Goal: Task Accomplishment & Management: Use online tool/utility

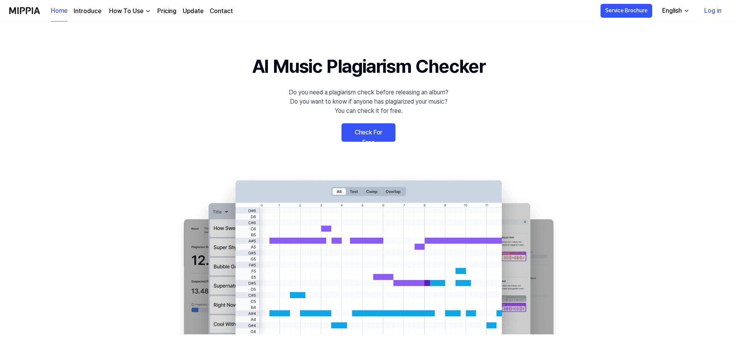
click at [381, 133] on link "Check For Free" at bounding box center [369, 132] width 54 height 19
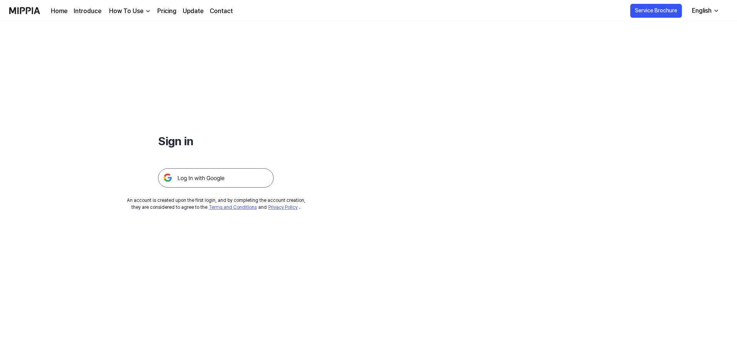
click at [231, 176] on img at bounding box center [216, 177] width 116 height 19
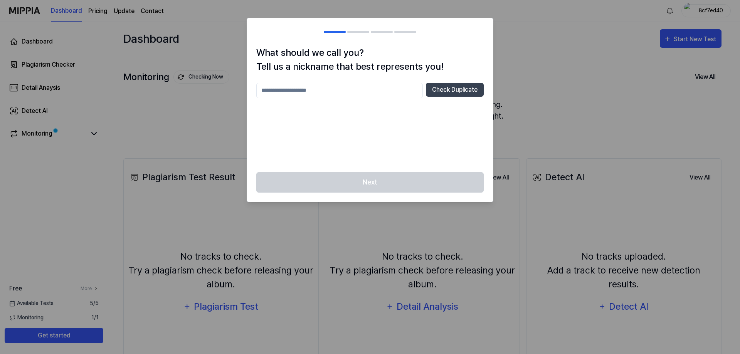
click at [339, 90] on input "text" at bounding box center [339, 90] width 167 height 15
type input "*********"
click at [389, 124] on div "********* Check Duplicate" at bounding box center [369, 123] width 227 height 80
click at [453, 90] on button "Check Duplicate" at bounding box center [455, 90] width 58 height 14
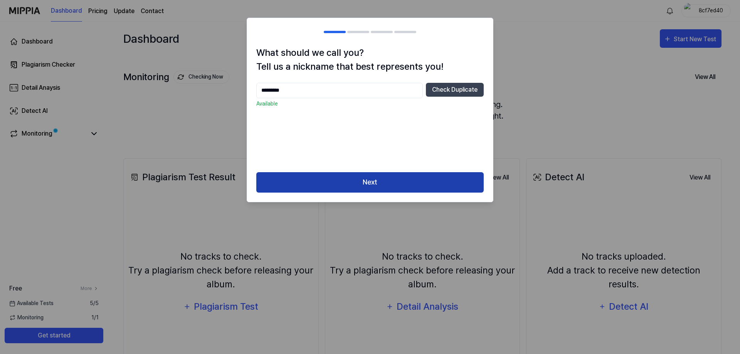
click at [380, 181] on button "Next" at bounding box center [369, 182] width 227 height 20
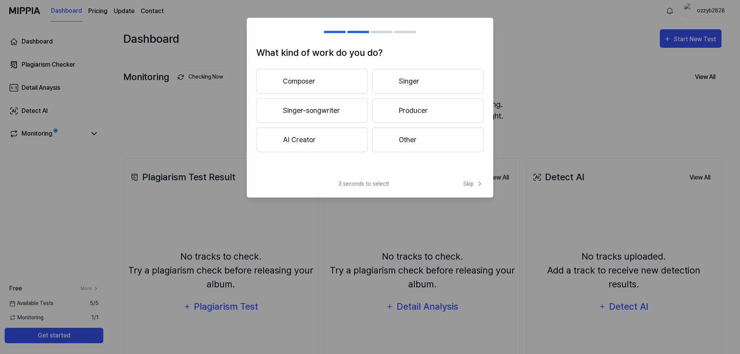
click at [320, 83] on button "Composer" at bounding box center [311, 81] width 111 height 25
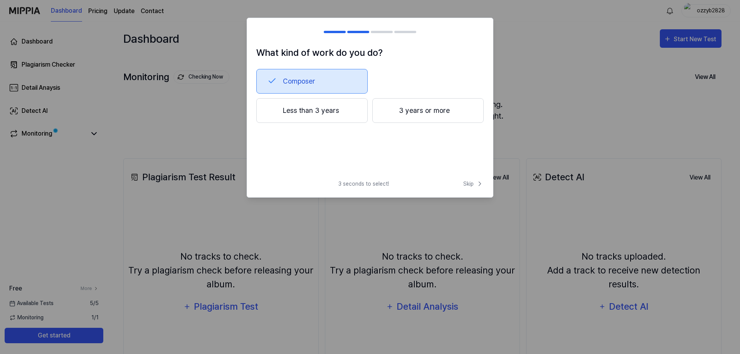
click at [327, 111] on button "Less than 3 years" at bounding box center [311, 110] width 111 height 25
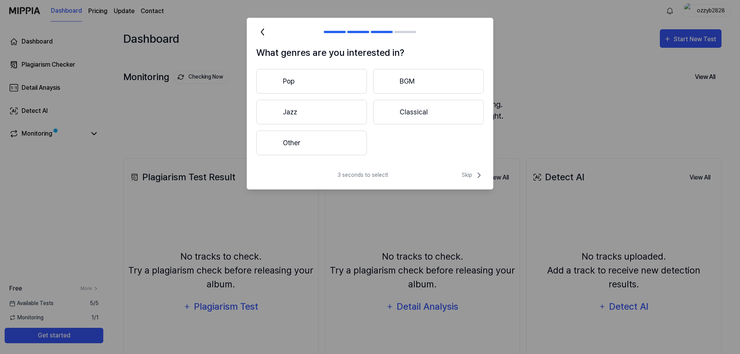
click at [307, 81] on button "Pop" at bounding box center [311, 81] width 111 height 25
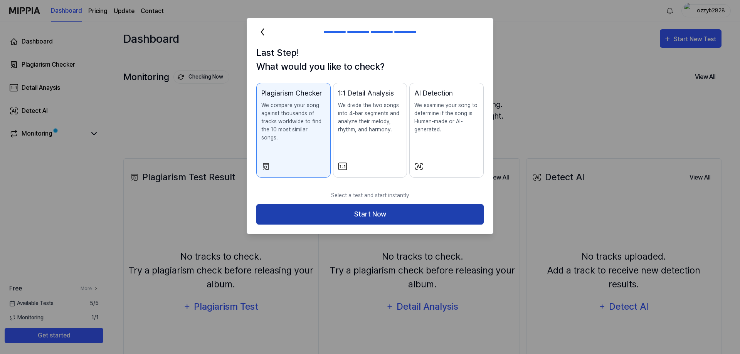
click at [364, 204] on button "Start Now" at bounding box center [369, 214] width 227 height 20
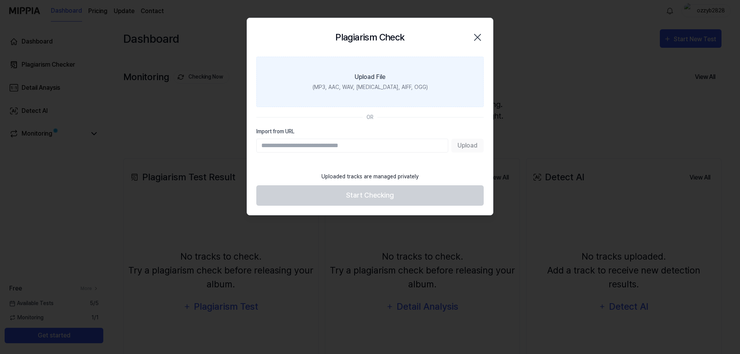
click at [373, 78] on div "Upload File" at bounding box center [370, 76] width 31 height 9
click at [0, 0] on input "Upload File (MP3, AAC, WAV, FLAC, AIFF, OGG)" at bounding box center [0, 0] width 0 height 0
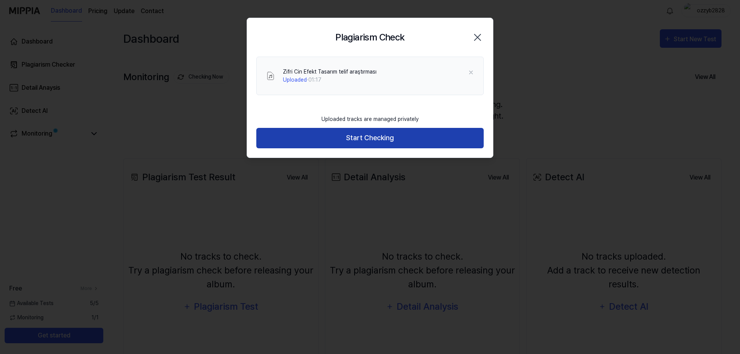
click at [384, 136] on button "Start Checking" at bounding box center [369, 138] width 227 height 20
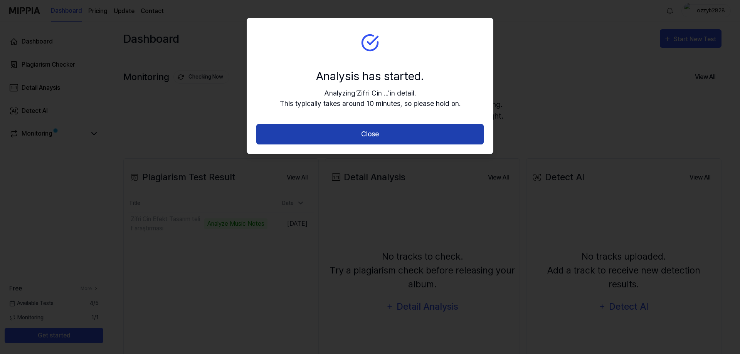
click at [374, 134] on button "Close" at bounding box center [369, 134] width 227 height 20
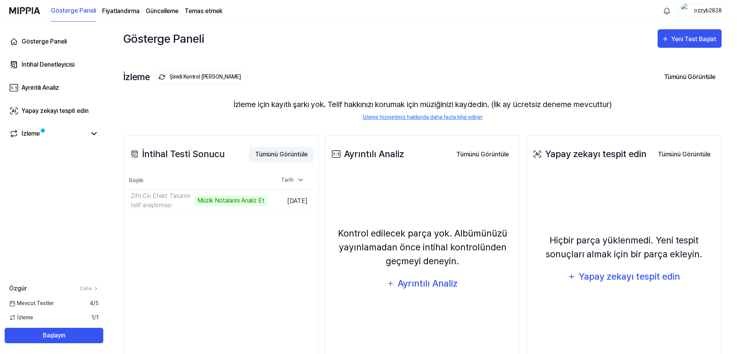
click at [285, 155] on font "Tümünü Görüntüle" at bounding box center [281, 154] width 52 height 7
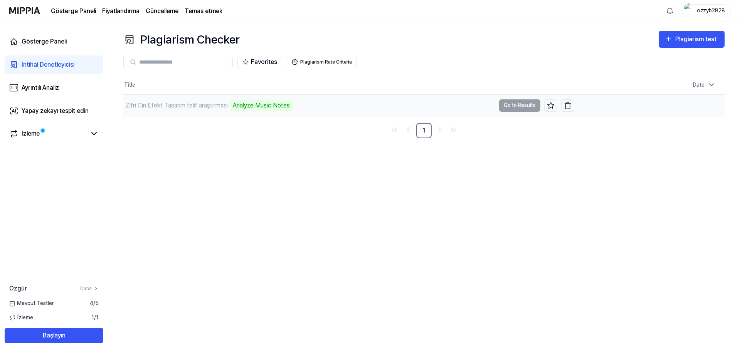
click at [524, 105] on td "Zifri Cin Efekt Tasarım telif araştırması Analyze Music Notes Go to Results" at bounding box center [348, 106] width 451 height 22
click at [513, 106] on td "Zifri Cin Efekt Tasarım telif araştırması Analyze Music Notes Go to Results" at bounding box center [348, 106] width 451 height 22
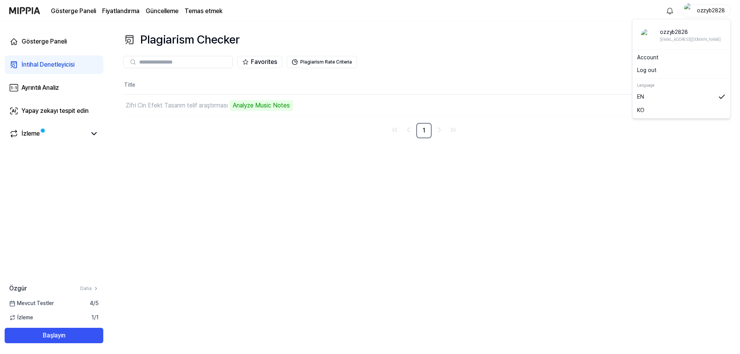
click at [706, 9] on font "ozzyb2828" at bounding box center [711, 10] width 28 height 6
click at [34, 170] on div "Gösterge Paneli İntihal Denetleyicisi Ayrıntılı Analiz Yapay zekayı tespit edin…" at bounding box center [54, 188] width 108 height 333
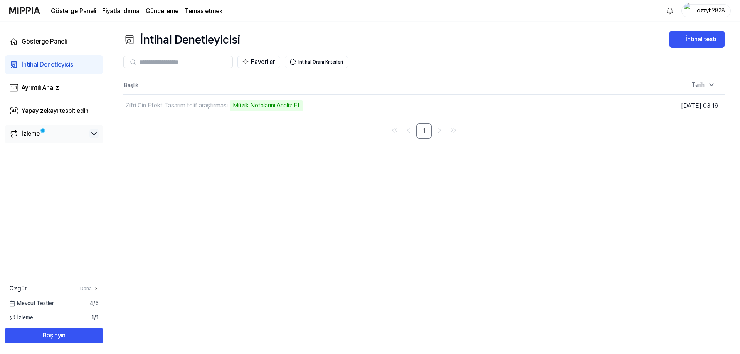
click at [94, 134] on icon at bounding box center [93, 133] width 9 height 9
click at [90, 135] on icon at bounding box center [93, 133] width 9 height 9
click at [52, 88] on font "Ayrıntılı Analiz" at bounding box center [40, 87] width 37 height 7
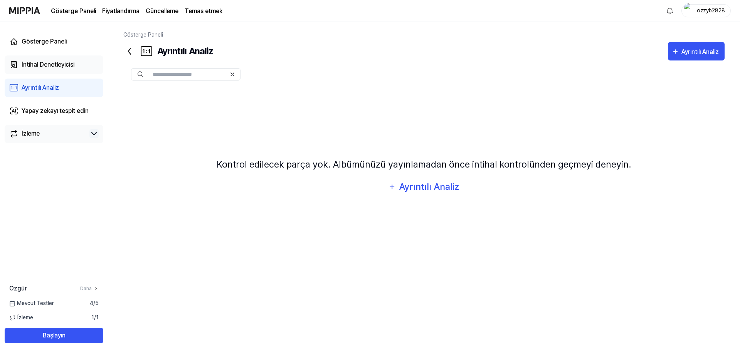
click at [48, 62] on font "İntihal Denetleyicisi" at bounding box center [48, 64] width 53 height 7
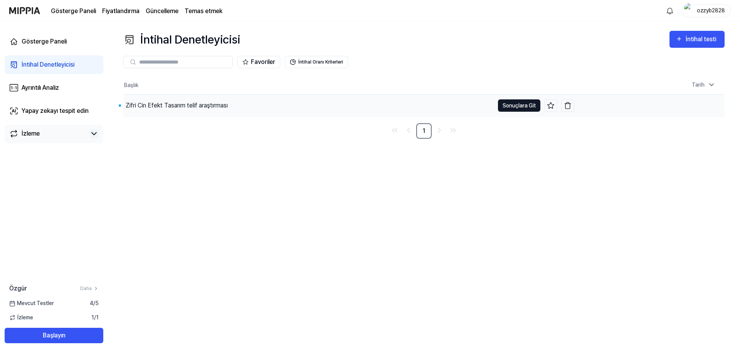
click at [518, 104] on font "Sonuçlara Git" at bounding box center [519, 106] width 33 height 6
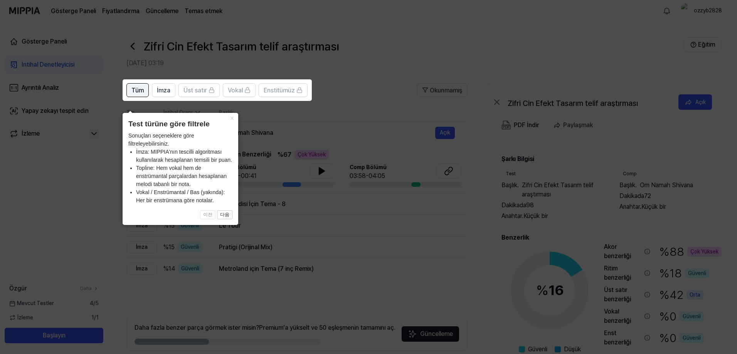
click at [139, 91] on font "Tüm" at bounding box center [137, 90] width 12 height 7
click at [378, 95] on icon at bounding box center [370, 177] width 740 height 354
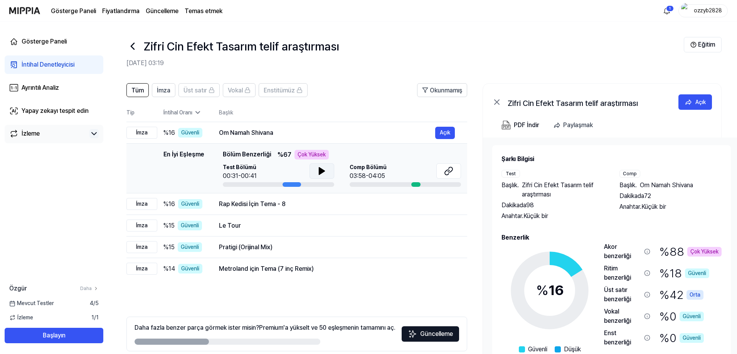
click at [320, 173] on icon at bounding box center [321, 171] width 5 height 7
click at [374, 171] on span "Comp Bölümü" at bounding box center [368, 167] width 37 height 8
click at [414, 185] on div at bounding box center [415, 184] width 9 height 5
click at [448, 172] on icon at bounding box center [448, 171] width 9 height 9
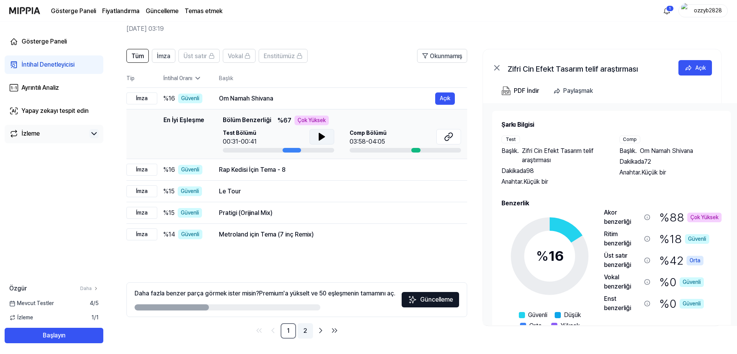
click at [308, 330] on link "2" at bounding box center [305, 330] width 15 height 15
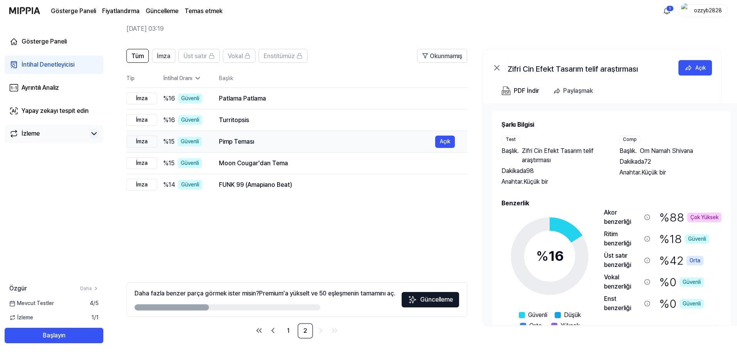
click at [235, 141] on font "Pimp Teması" at bounding box center [236, 141] width 35 height 7
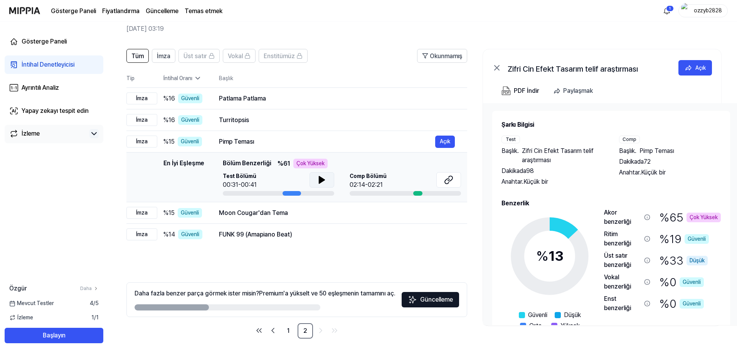
click at [322, 182] on icon at bounding box center [321, 180] width 5 height 7
click at [451, 182] on icon at bounding box center [448, 179] width 9 height 9
click at [321, 179] on icon at bounding box center [321, 180] width 2 height 6
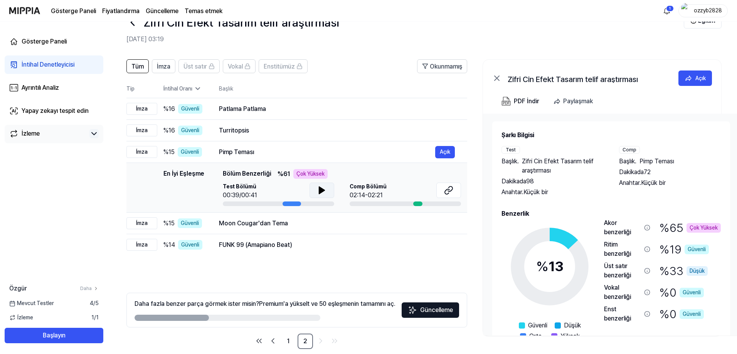
scroll to position [34, 0]
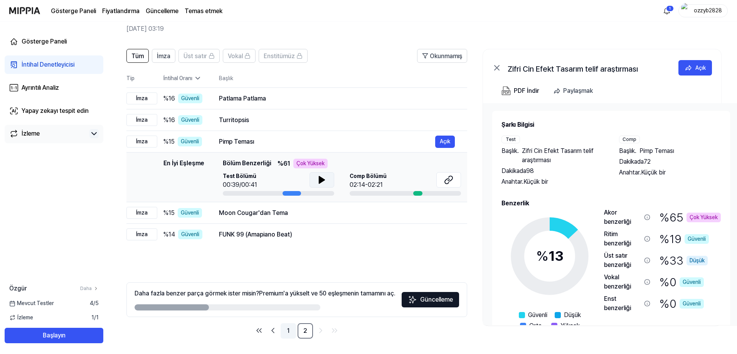
click at [287, 330] on font "1" at bounding box center [288, 330] width 2 height 7
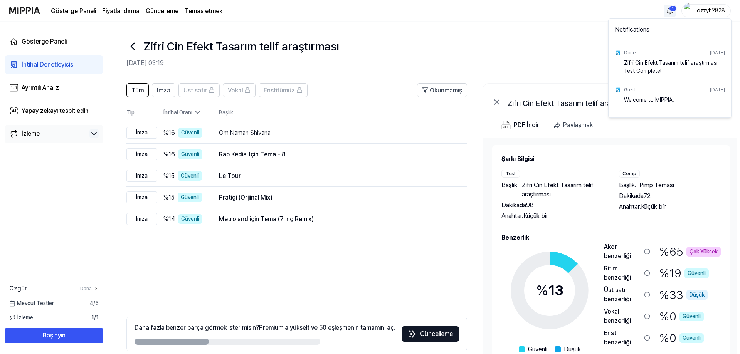
click at [667, 7] on html "Gösterge Paneli Fiyatlandırma Güncelleme Temas etmek 1 ozzyb2828 Gösterge Panel…" at bounding box center [370, 177] width 740 height 354
click at [651, 64] on font "Zifri Cin Efekt Tasarım telif araştırması Testi Tamamlandı!" at bounding box center [671, 67] width 94 height 14
click at [638, 55] on font "Tamamlamak" at bounding box center [639, 52] width 30 height 5
click at [66, 182] on html "Gösterge Paneli Fiyatlandırma Güncelleme Temas etmek ozzyb2828 Gösterge Paneli …" at bounding box center [370, 177] width 740 height 354
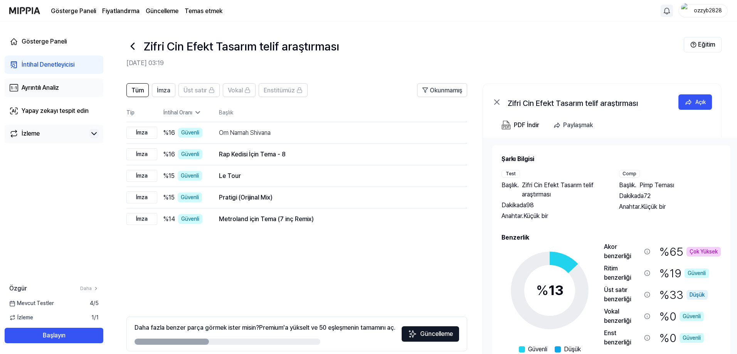
click at [50, 89] on font "Ayrıntılı Analiz" at bounding box center [40, 87] width 37 height 7
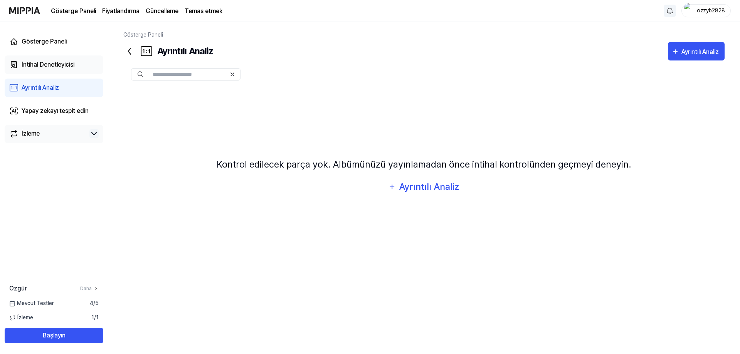
click at [37, 65] on font "İntihal Denetleyicisi" at bounding box center [48, 64] width 53 height 7
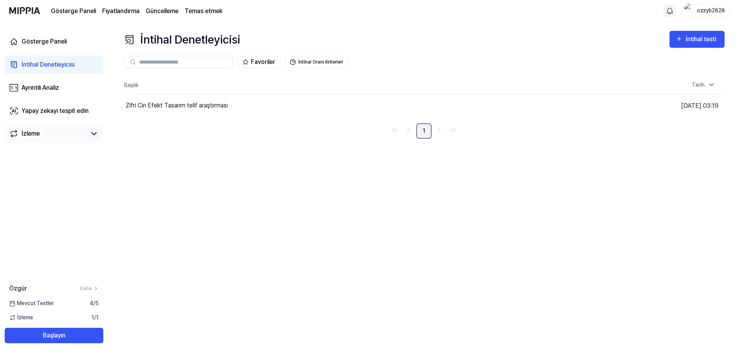
click at [426, 131] on link "1" at bounding box center [423, 130] width 15 height 15
click at [176, 104] on font "Zifri Cin Efekt Tasarım telif araştırması" at bounding box center [177, 105] width 102 height 7
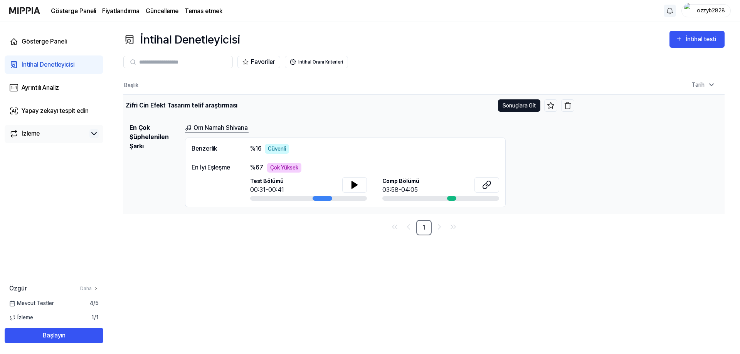
click at [514, 107] on font "Sonuçlara Git" at bounding box center [519, 106] width 33 height 6
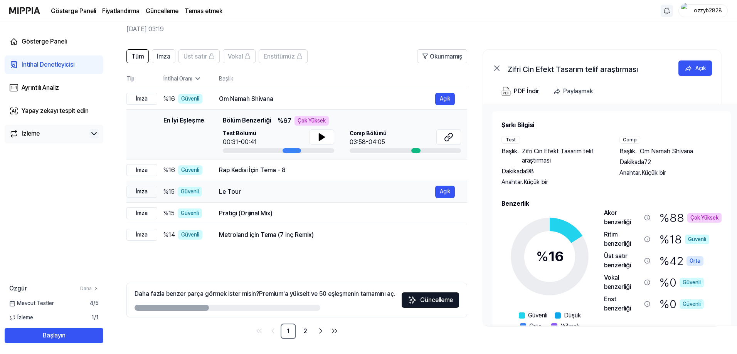
scroll to position [34, 0]
click at [447, 137] on icon at bounding box center [448, 136] width 9 height 9
click at [47, 132] on link "İzleme" at bounding box center [47, 133] width 77 height 9
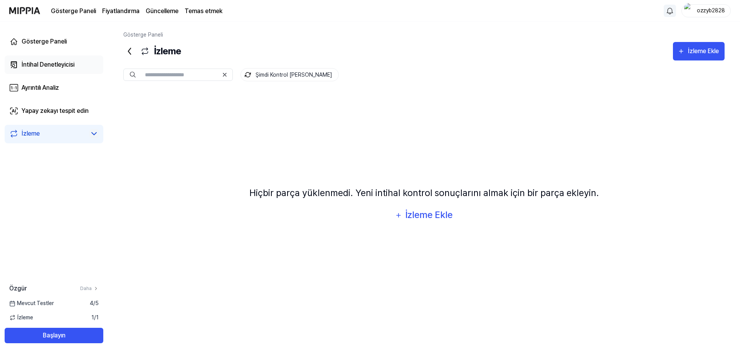
click at [35, 62] on font "İntihal Denetleyicisi" at bounding box center [48, 64] width 53 height 7
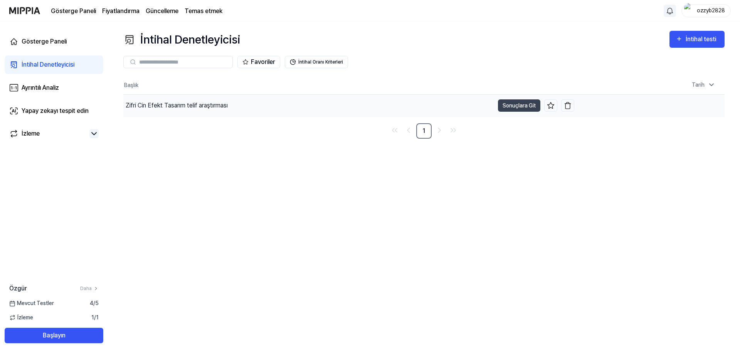
click at [219, 104] on font "Zifri Cin Efekt Tasarım telif araştırması" at bounding box center [177, 105] width 102 height 7
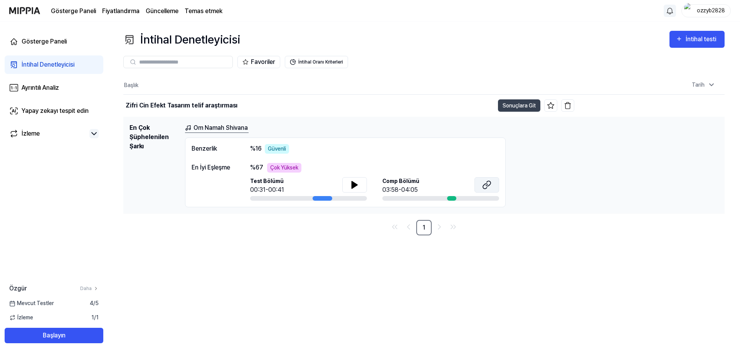
click at [490, 184] on icon at bounding box center [488, 183] width 5 height 5
drag, startPoint x: 323, startPoint y: 198, endPoint x: 287, endPoint y: 196, distance: 36.3
click at [293, 197] on div at bounding box center [308, 198] width 117 height 5
click at [285, 196] on div at bounding box center [308, 198] width 117 height 5
click at [282, 198] on div at bounding box center [308, 198] width 117 height 5
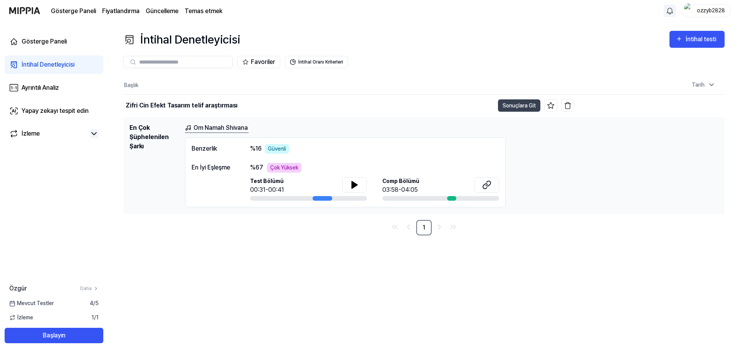
click at [261, 197] on div at bounding box center [308, 198] width 117 height 5
click at [257, 197] on div at bounding box center [308, 198] width 117 height 5
click at [328, 255] on div "İntihal Denetleyicisi İntihal testi İntihal Denetleyicisi Ayrıntılı Analiz Yapa…" at bounding box center [424, 188] width 632 height 333
click at [313, 62] on font "İntihal Oranı Kriterleri" at bounding box center [320, 61] width 45 height 5
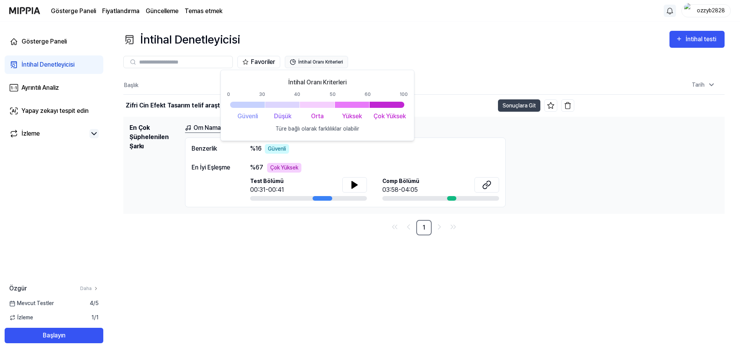
click at [313, 62] on font "İntihal Oranı Kriterleri" at bounding box center [320, 61] width 45 height 5
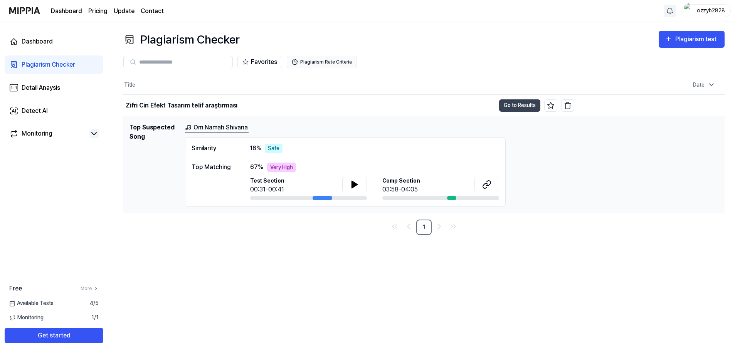
click at [166, 216] on div "Title Date Zifri Cin Efekt Tasarım telif araştırması Go to Results Aug 15, 2025…" at bounding box center [423, 155] width 601 height 159
click at [426, 224] on link "1" at bounding box center [423, 227] width 15 height 15
click at [352, 187] on icon at bounding box center [354, 184] width 5 height 7
click at [68, 333] on button "Get started" at bounding box center [54, 335] width 99 height 15
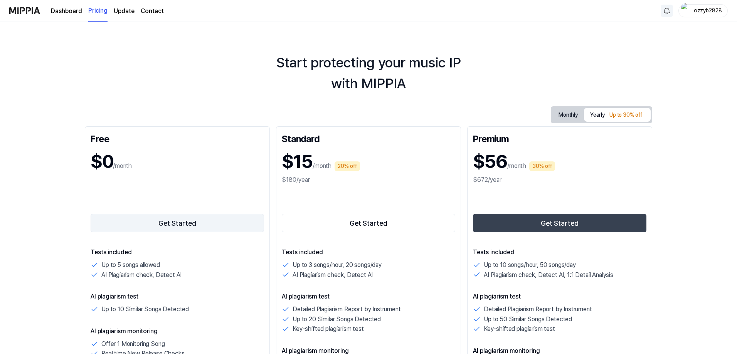
click at [209, 225] on button "Get Started" at bounding box center [178, 223] width 174 height 19
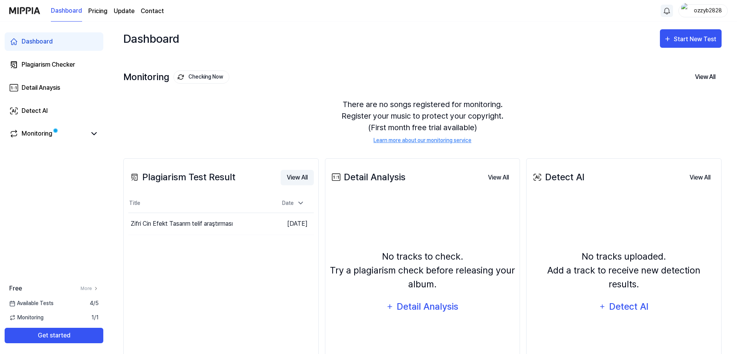
click at [298, 179] on button "View All" at bounding box center [297, 177] width 33 height 15
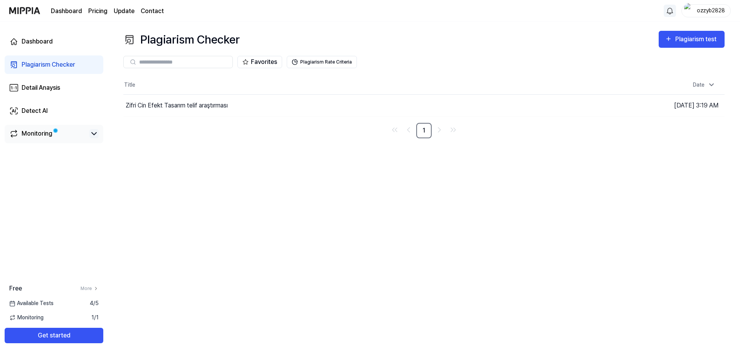
click at [92, 132] on icon at bounding box center [93, 133] width 9 height 9
click at [38, 132] on div "Monitoring" at bounding box center [37, 133] width 31 height 9
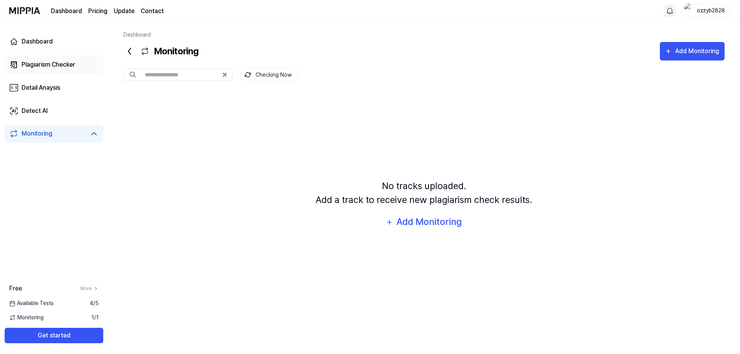
click at [34, 64] on div "Plagiarism Checker" at bounding box center [49, 64] width 54 height 9
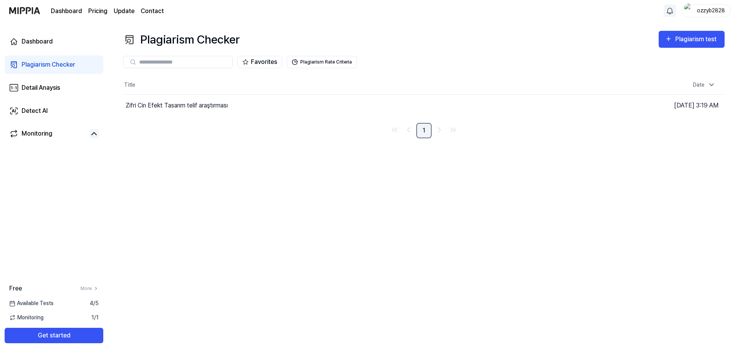
click at [422, 131] on link "1" at bounding box center [423, 130] width 15 height 15
click at [409, 131] on icon "Go to previous page" at bounding box center [409, 130] width 2 height 5
click at [439, 131] on icon "Go to next page" at bounding box center [439, 129] width 9 height 9
click at [347, 159] on div "Plagiarism Checker Plagiarism test Plagiarism Checker Detail Analysis Detect AI…" at bounding box center [424, 188] width 632 height 333
